Goal: Task Accomplishment & Management: Manage account settings

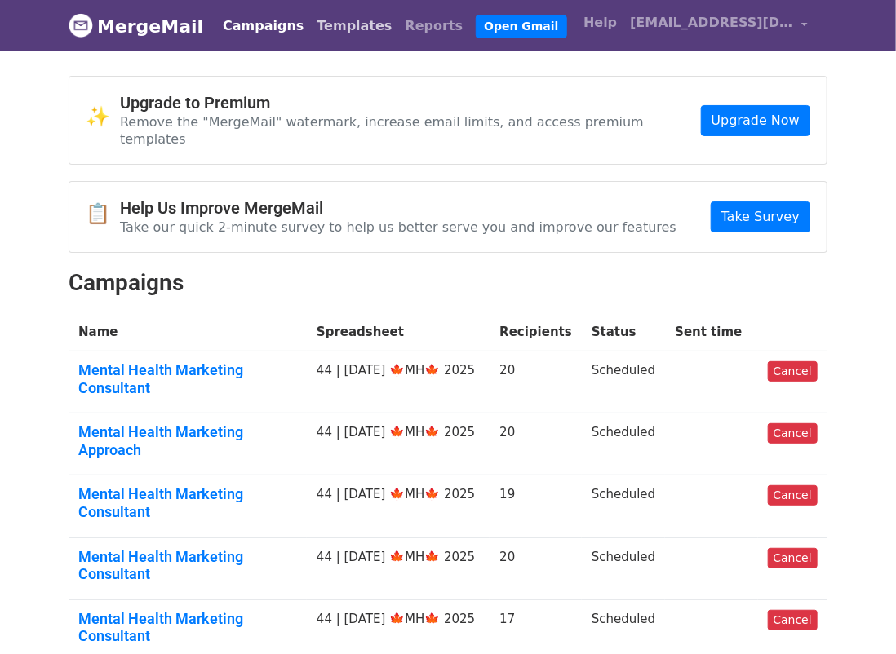
click at [310, 24] on link "Templates" at bounding box center [354, 26] width 88 height 33
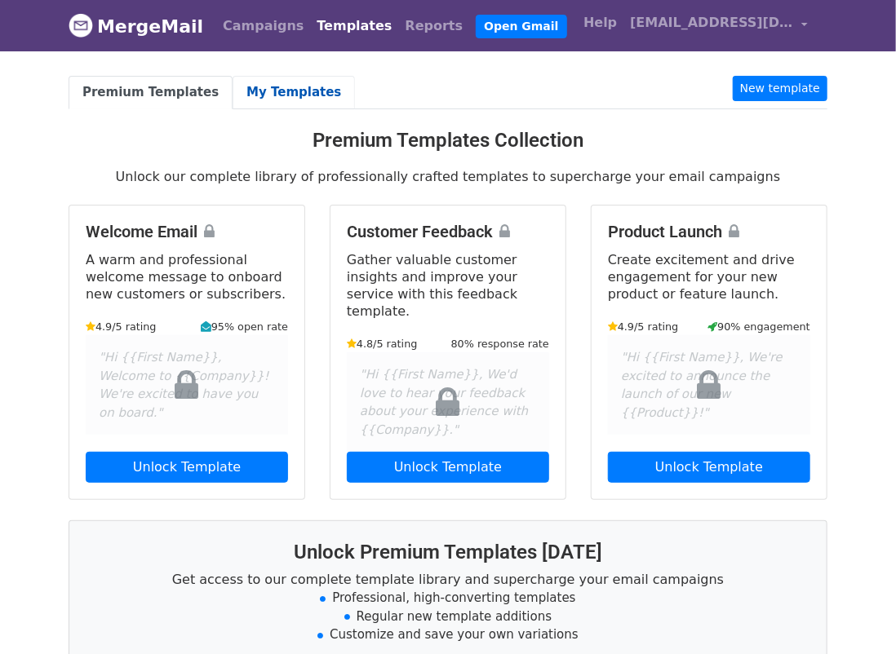
click at [272, 94] on link "My Templates" at bounding box center [293, 92] width 122 height 33
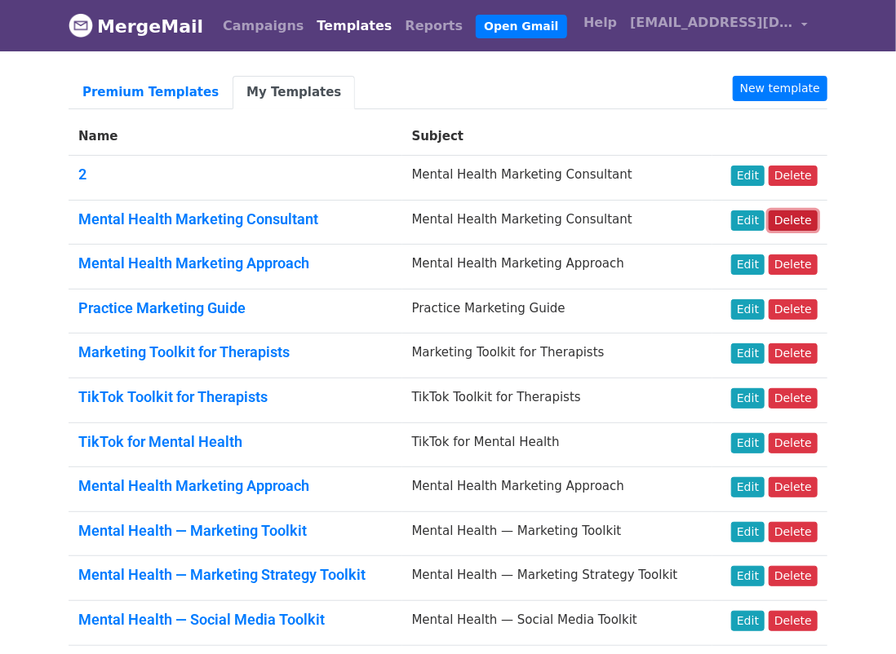
click at [786, 219] on link "Delete" at bounding box center [792, 220] width 49 height 20
